Goal: Task Accomplishment & Management: Use online tool/utility

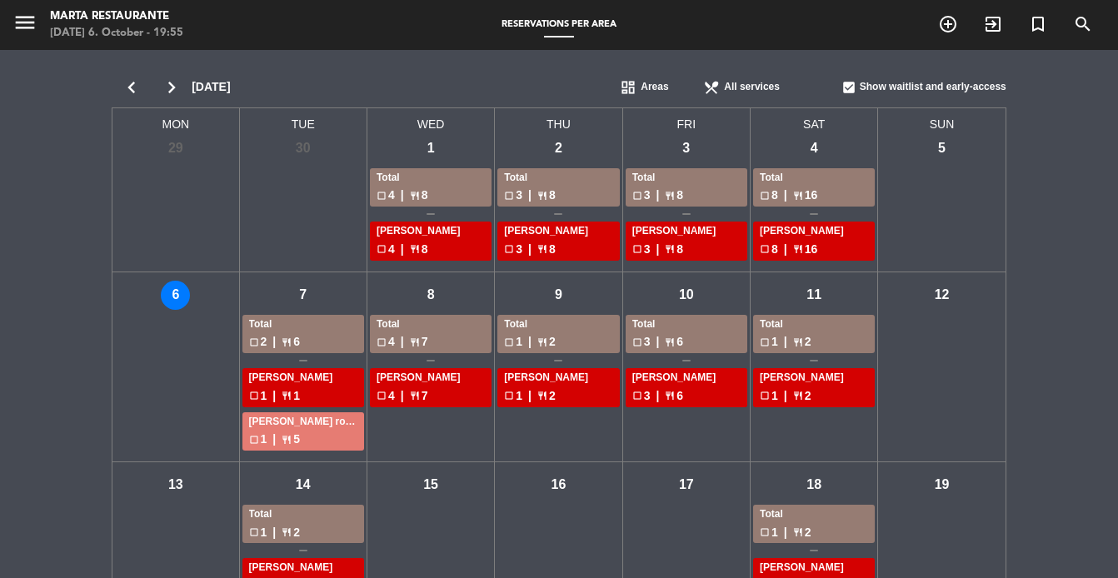
click at [426, 345] on div "check_box_outline_blank 4 | restaurant 7" at bounding box center [430, 341] width 108 height 19
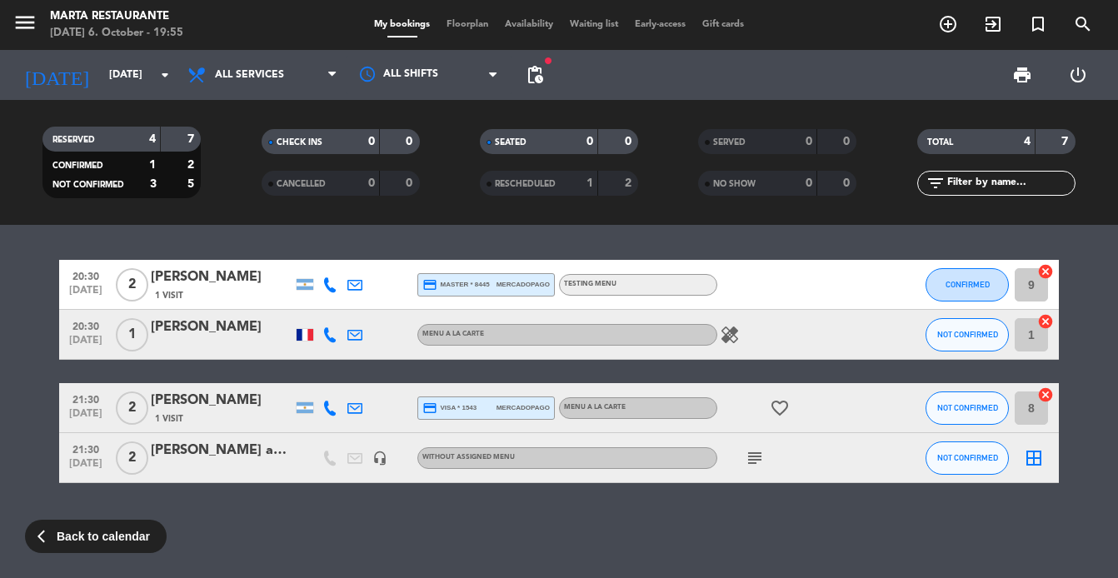
click at [461, 33] on div "menu [PERSON_NAME] Restaurante [DATE] 6. October - 19:55 My bookings Floorplan …" at bounding box center [559, 25] width 1118 height 50
click at [462, 24] on span "Floorplan" at bounding box center [467, 24] width 58 height 9
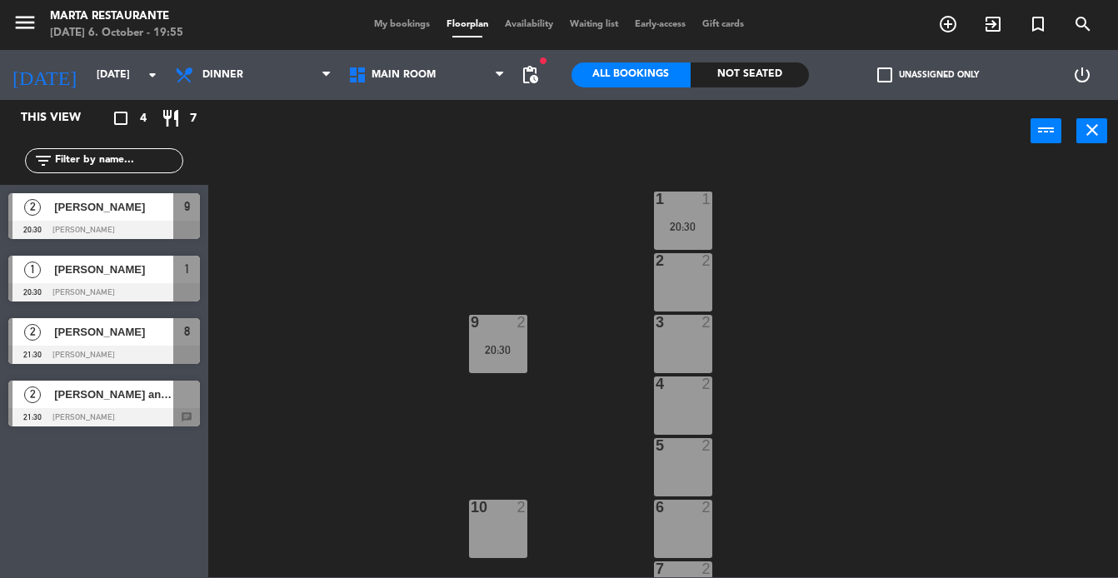
click at [105, 401] on span "[PERSON_NAME] and his friend [PERSON_NAME]" at bounding box center [113, 394] width 119 height 17
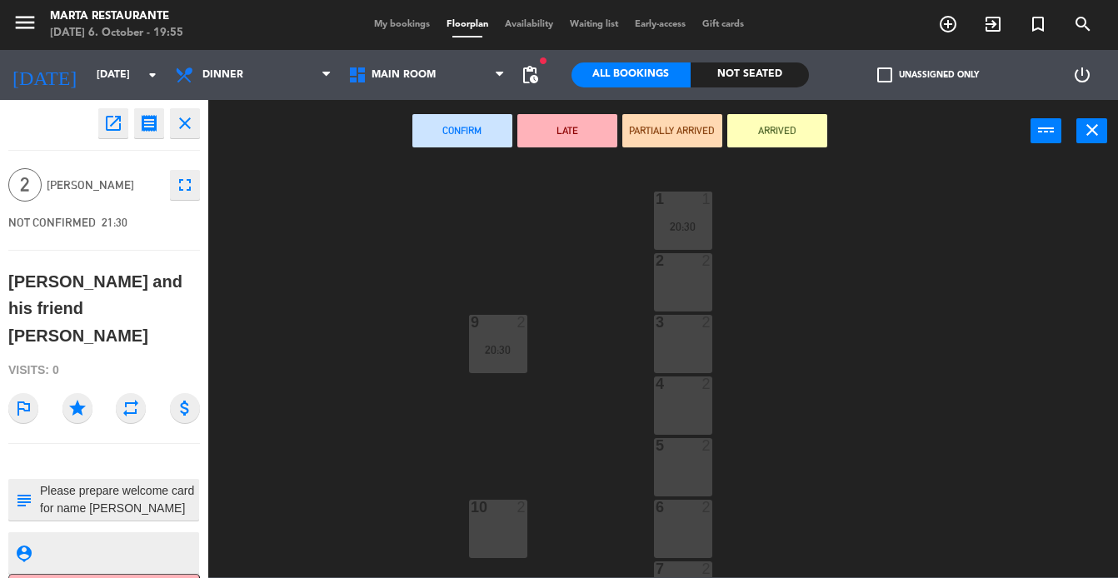
scroll to position [103, 0]
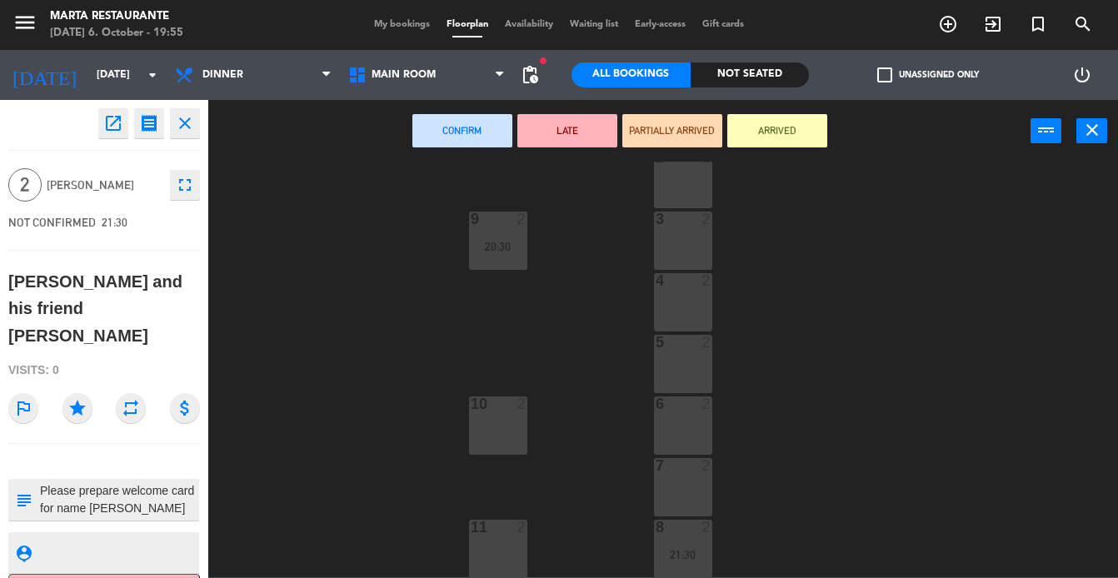
click at [505, 539] on div "11 2" at bounding box center [498, 549] width 58 height 58
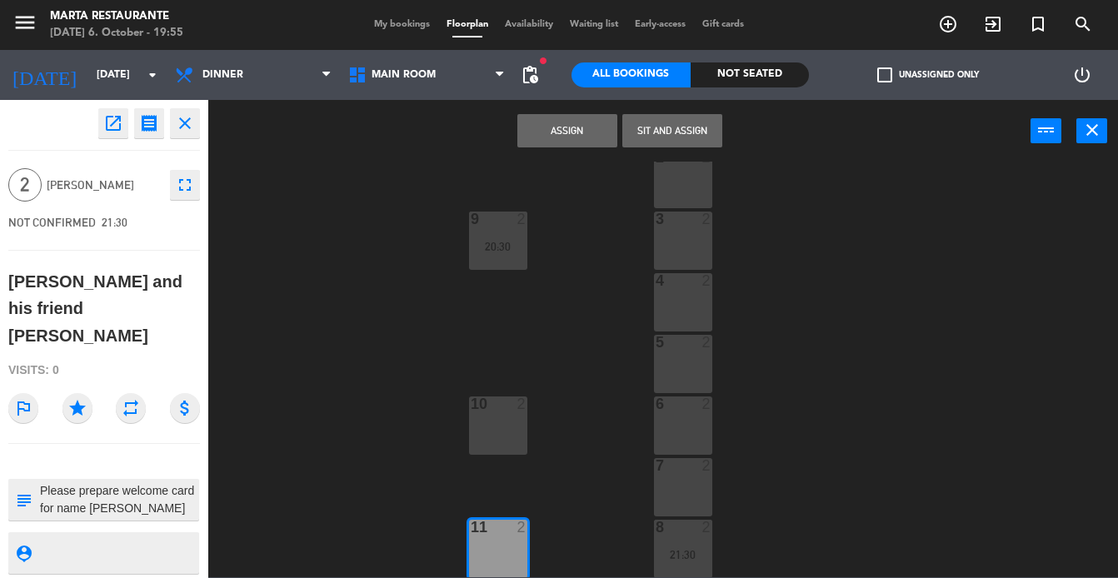
click at [566, 143] on button "Assign" at bounding box center [567, 130] width 100 height 33
